Goal: Task Accomplishment & Management: Use online tool/utility

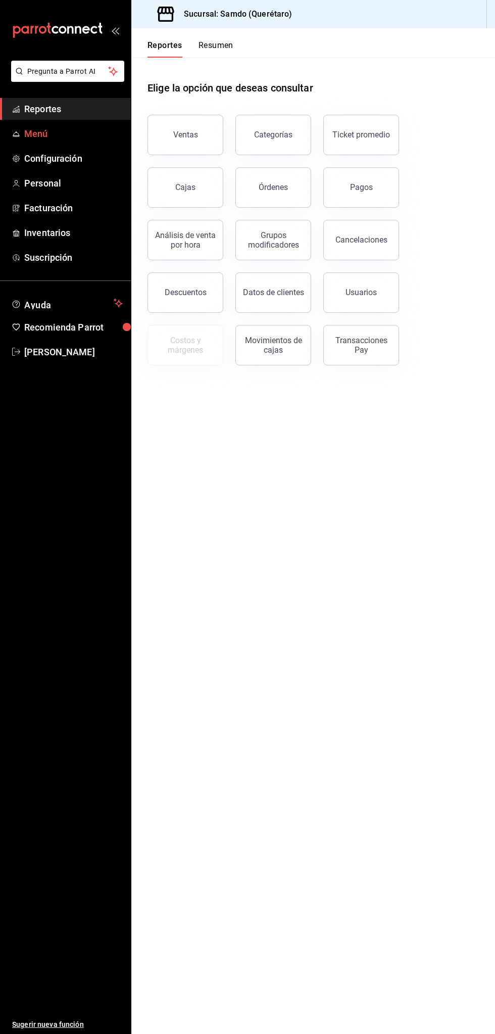
click at [96, 134] on span "Menú" at bounding box center [73, 134] width 99 height 14
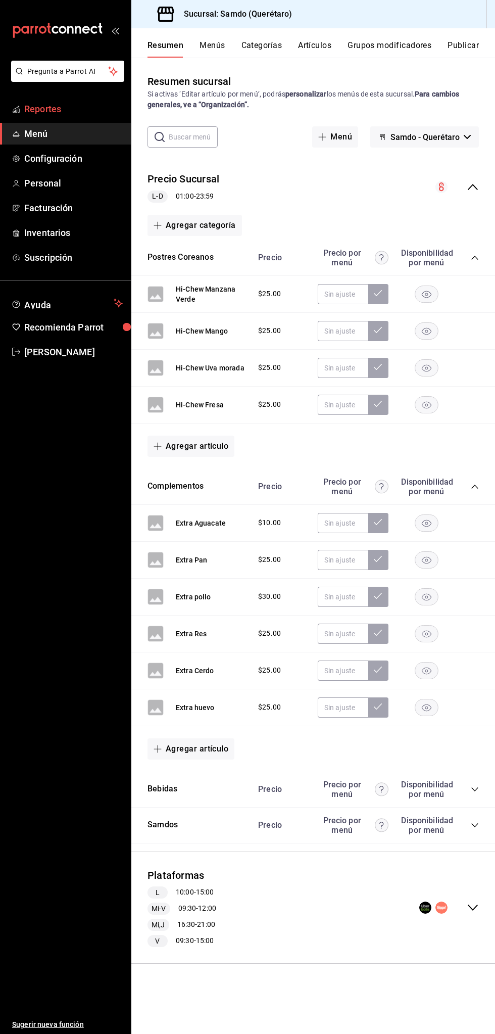
click at [84, 110] on span "Reportes" at bounding box center [73, 109] width 99 height 14
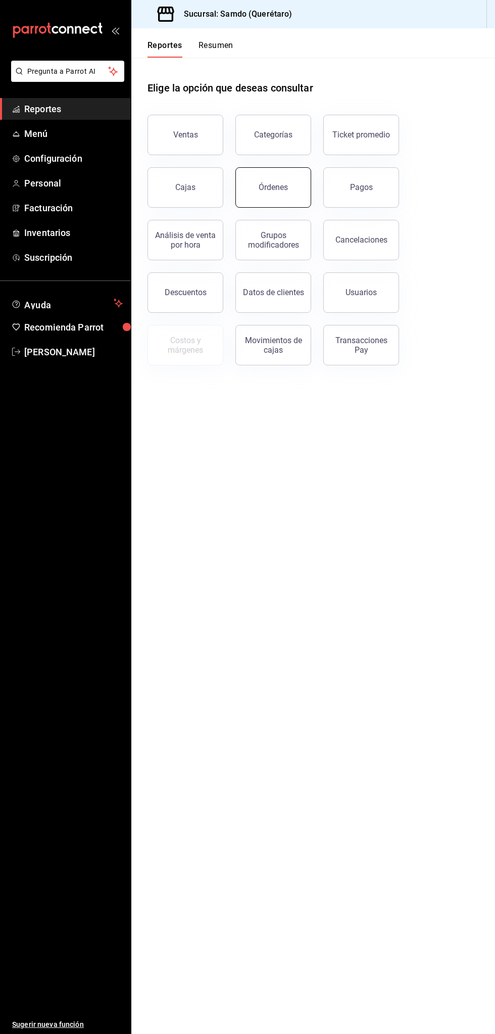
click at [286, 192] on button "Órdenes" at bounding box center [274, 187] width 76 height 40
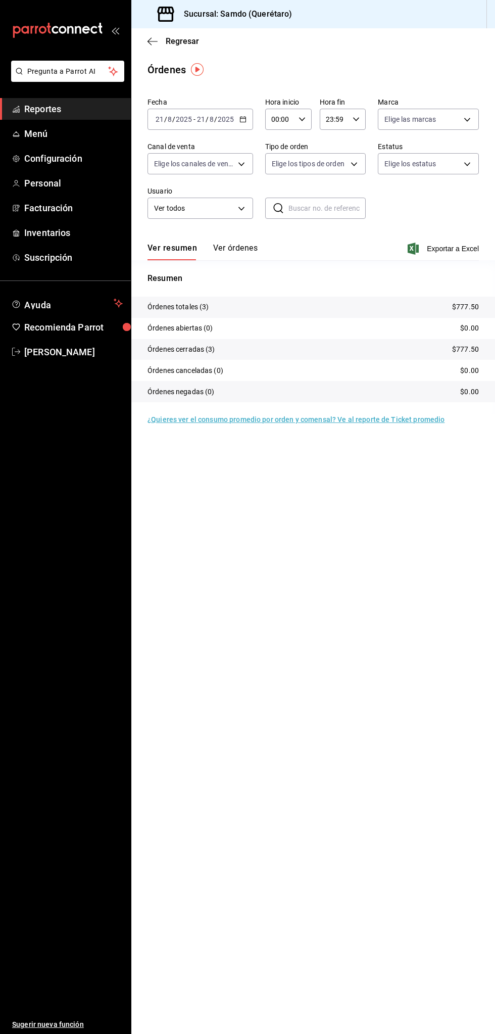
click at [252, 248] on button "Ver órdenes" at bounding box center [235, 251] width 44 height 17
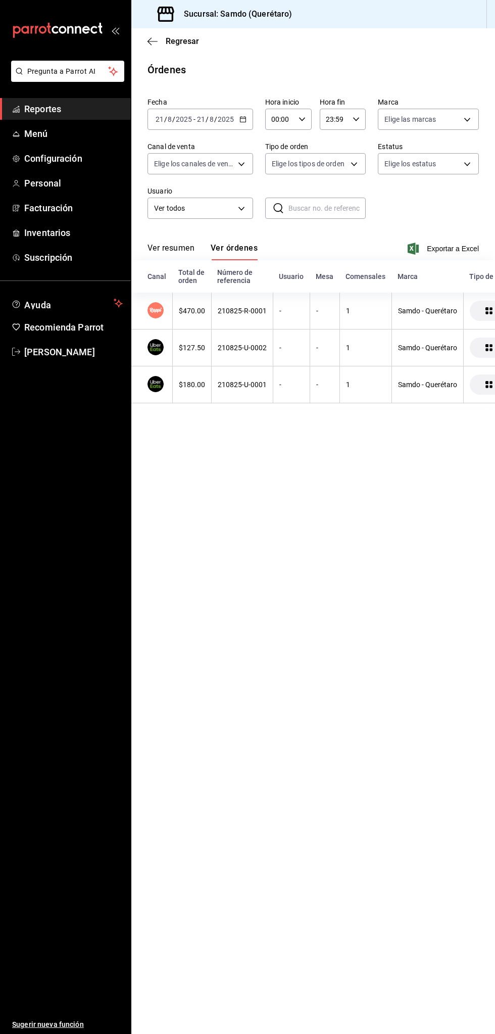
click at [193, 244] on button "Ver resumen" at bounding box center [171, 251] width 47 height 17
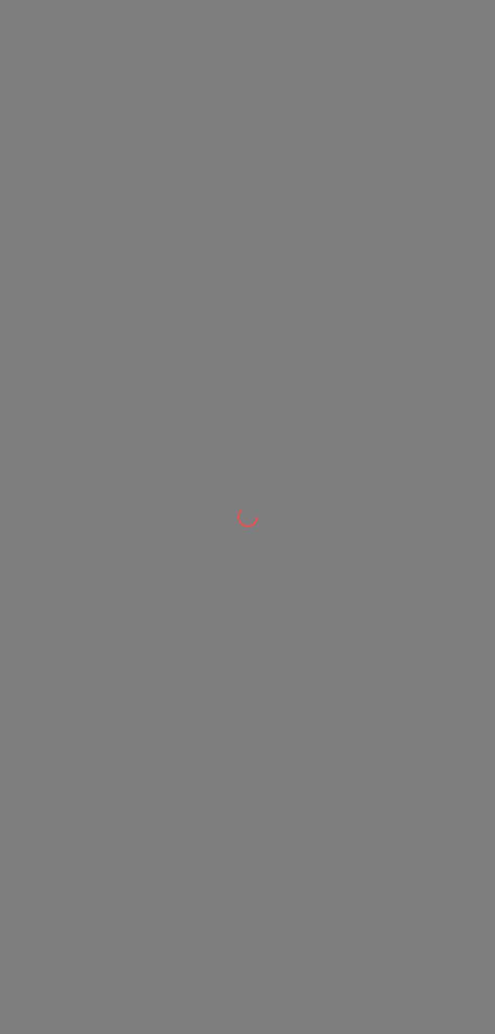
click at [255, 581] on div at bounding box center [247, 517] width 495 height 1034
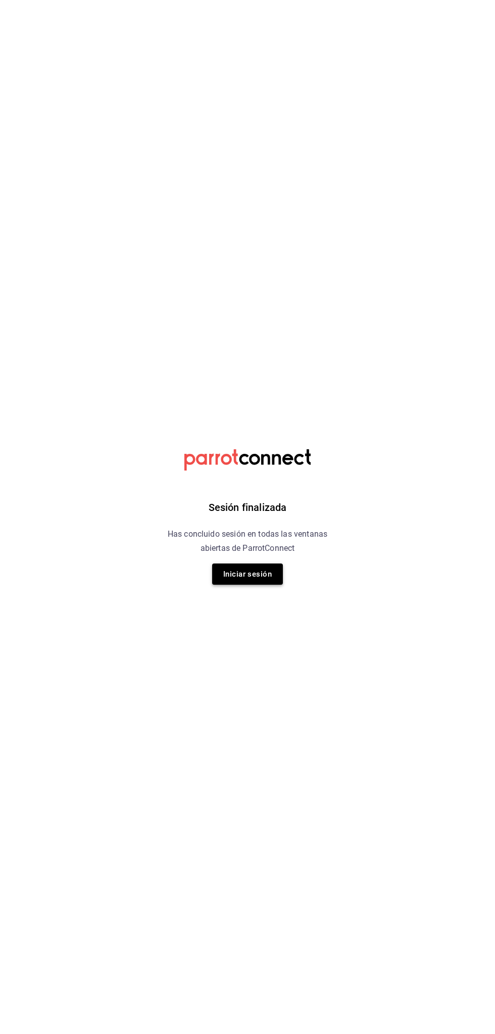
click at [266, 568] on button "Iniciar sesión" at bounding box center [247, 574] width 71 height 21
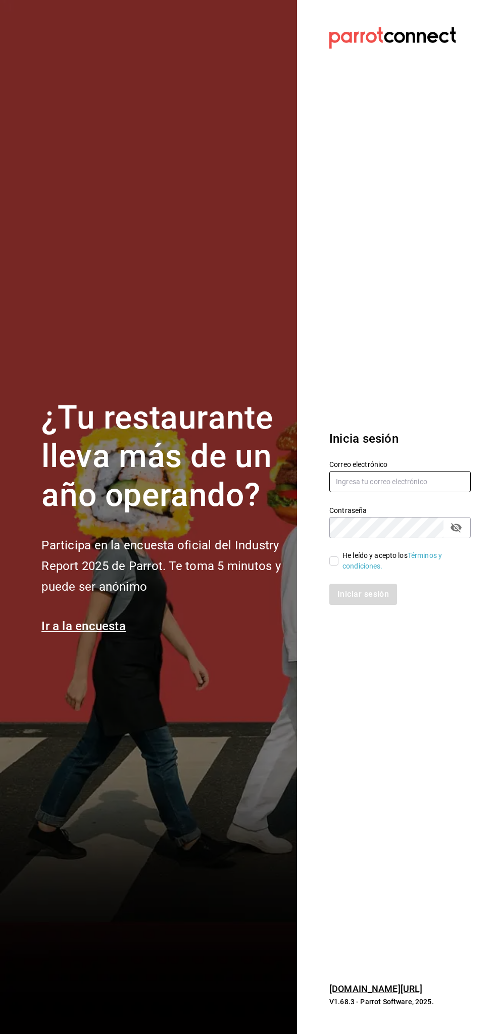
click at [403, 480] on input "text" at bounding box center [401, 481] width 142 height 21
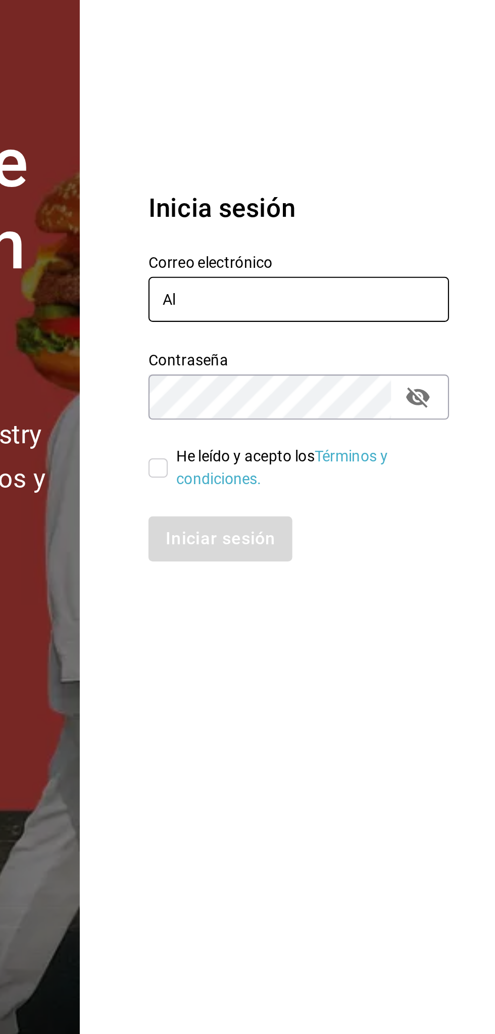
type input "A"
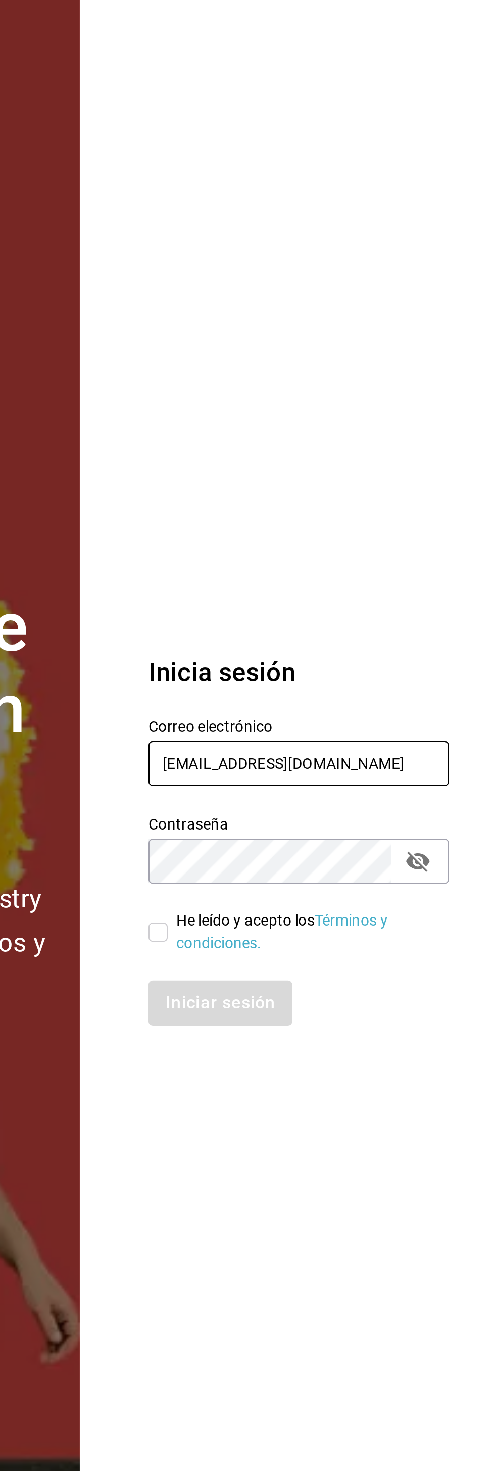
type input "alextelpalo+1@gmail.com"
click at [414, 531] on section "Datos incorrectos. Verifica que tu Correo o Contraseña estén bien escritos. Ini…" at bounding box center [396, 735] width 198 height 1471
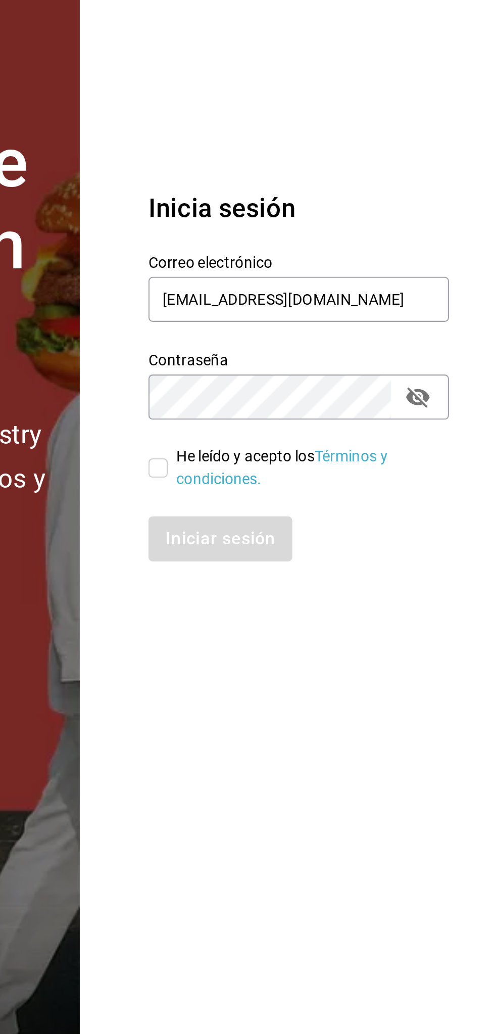
click at [407, 746] on section "Datos incorrectos. Verifica que tu Correo o Contraseña estén bien escritos. Ini…" at bounding box center [396, 517] width 198 height 1034
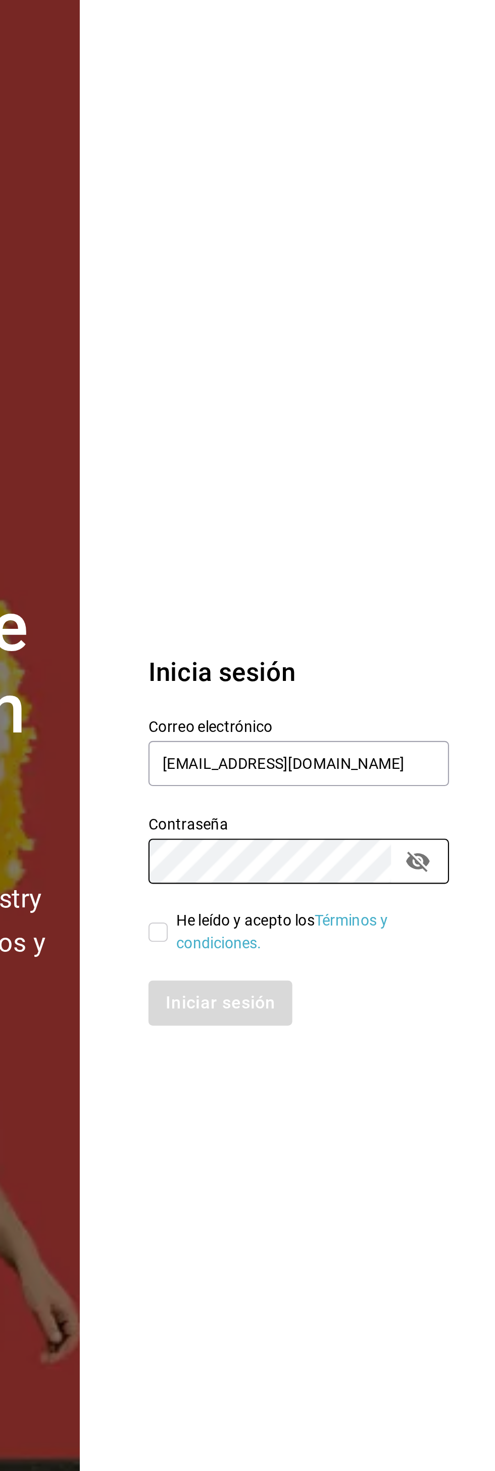
click at [462, 533] on section "Datos incorrectos. Verifica que tu Correo o Contraseña estén bien escritos. Ini…" at bounding box center [396, 735] width 198 height 1471
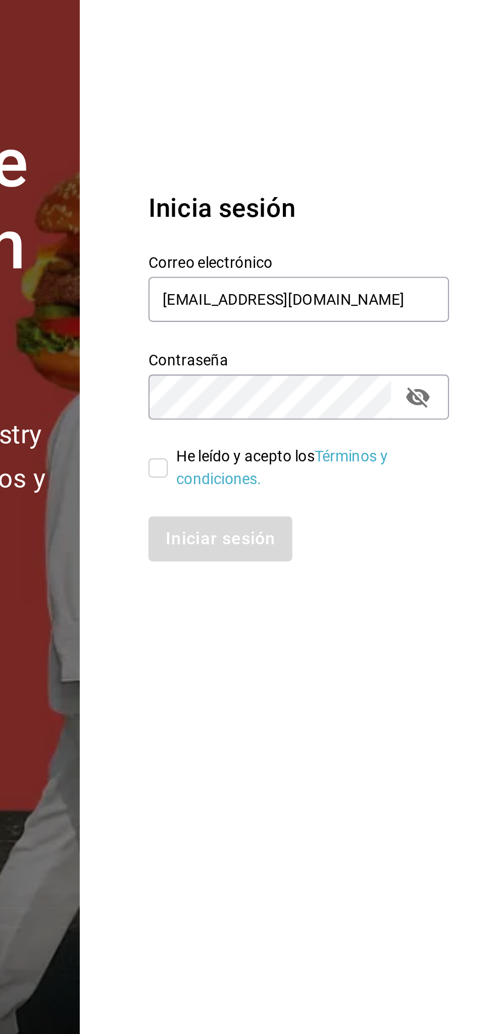
click at [450, 745] on section "Datos incorrectos. Verifica que tu Correo o Contraseña estén bien escritos. Ini…" at bounding box center [396, 517] width 198 height 1034
click at [456, 529] on icon "passwordField" at bounding box center [456, 528] width 11 height 10
click at [333, 563] on input "He leído y acepto los Términos y condiciones." at bounding box center [334, 560] width 9 height 9
checkbox input "true"
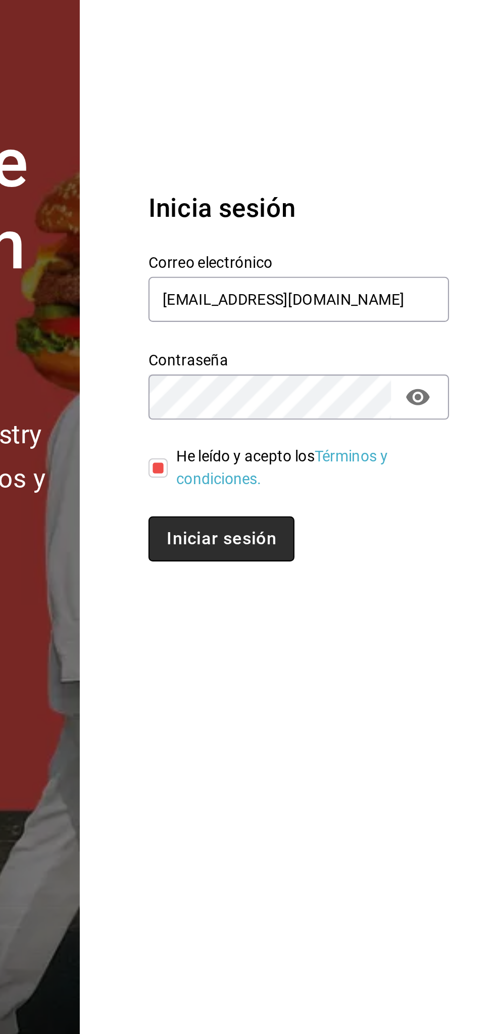
click at [377, 596] on button "Iniciar sesión" at bounding box center [364, 594] width 69 height 21
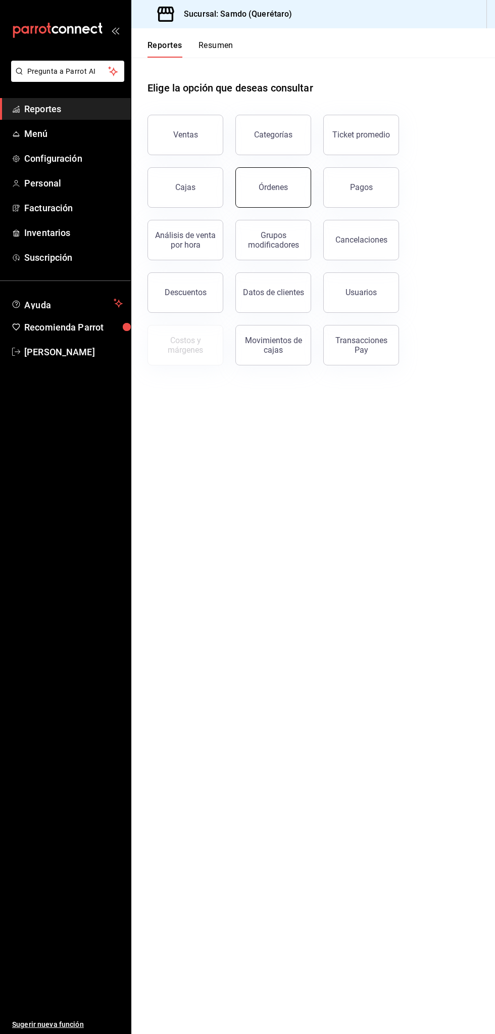
click at [276, 189] on div "Órdenes" at bounding box center [273, 187] width 29 height 10
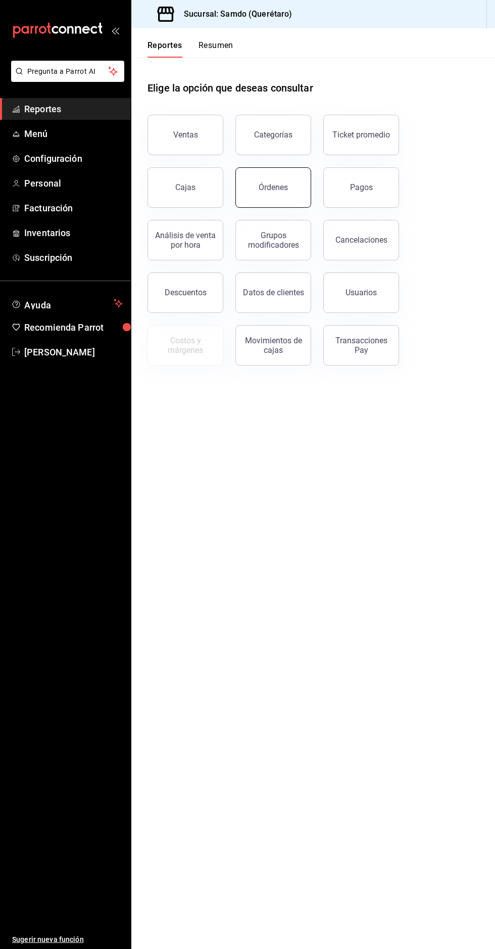
click at [268, 181] on button "Órdenes" at bounding box center [274, 187] width 76 height 40
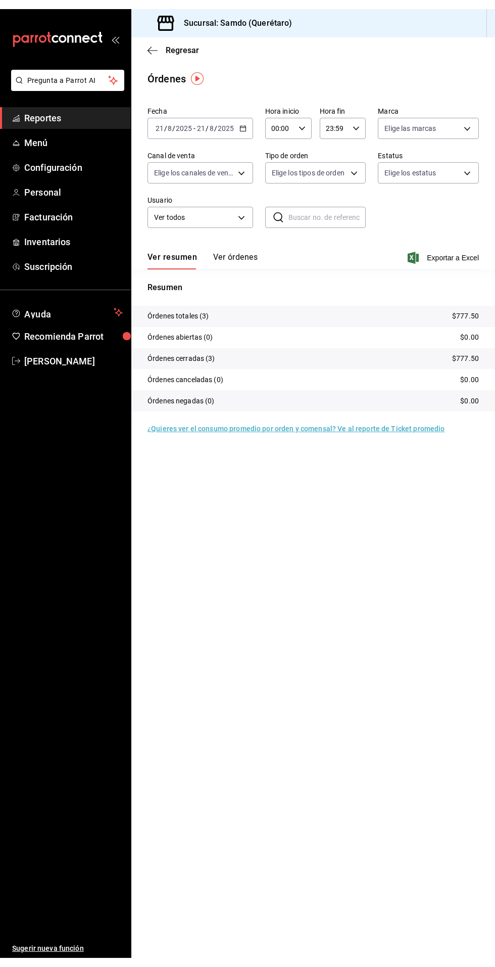
scroll to position [6, 0]
